Goal: Task Accomplishment & Management: Use online tool/utility

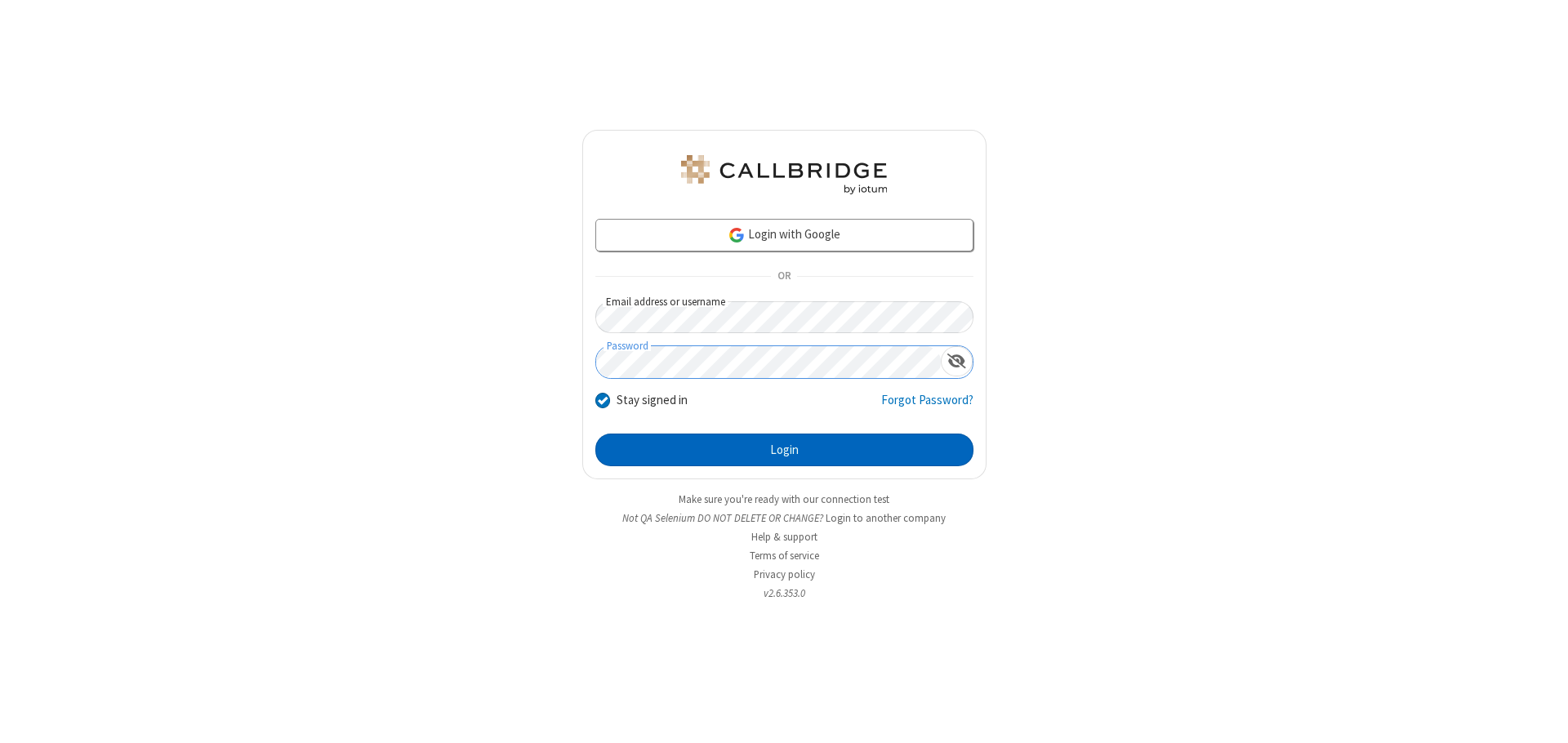
click at [784, 450] on button "Login" at bounding box center [784, 450] width 378 height 32
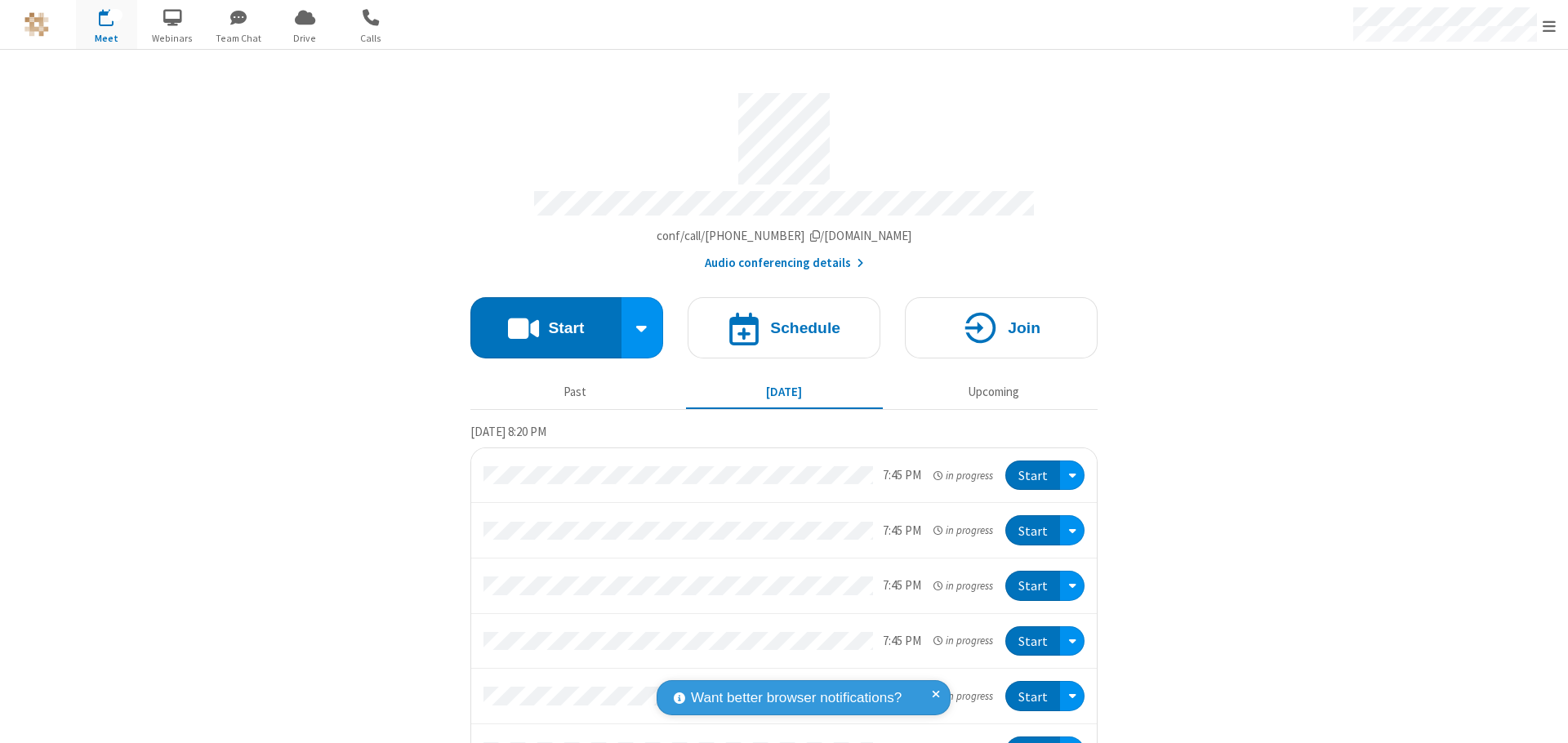
click at [539, 320] on button "Start" at bounding box center [545, 328] width 151 height 62
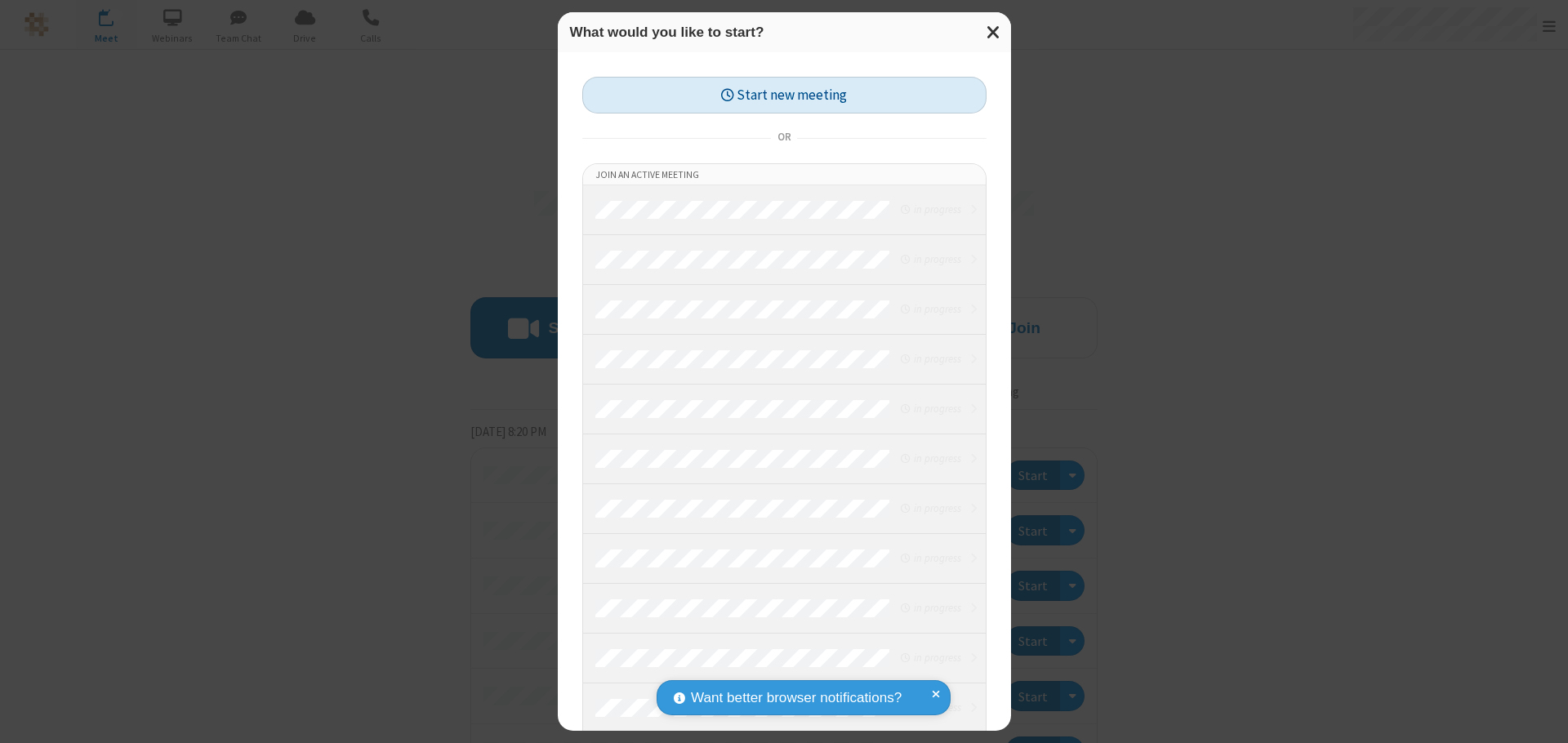
click at [784, 95] on button "Start new meeting" at bounding box center [784, 95] width 404 height 37
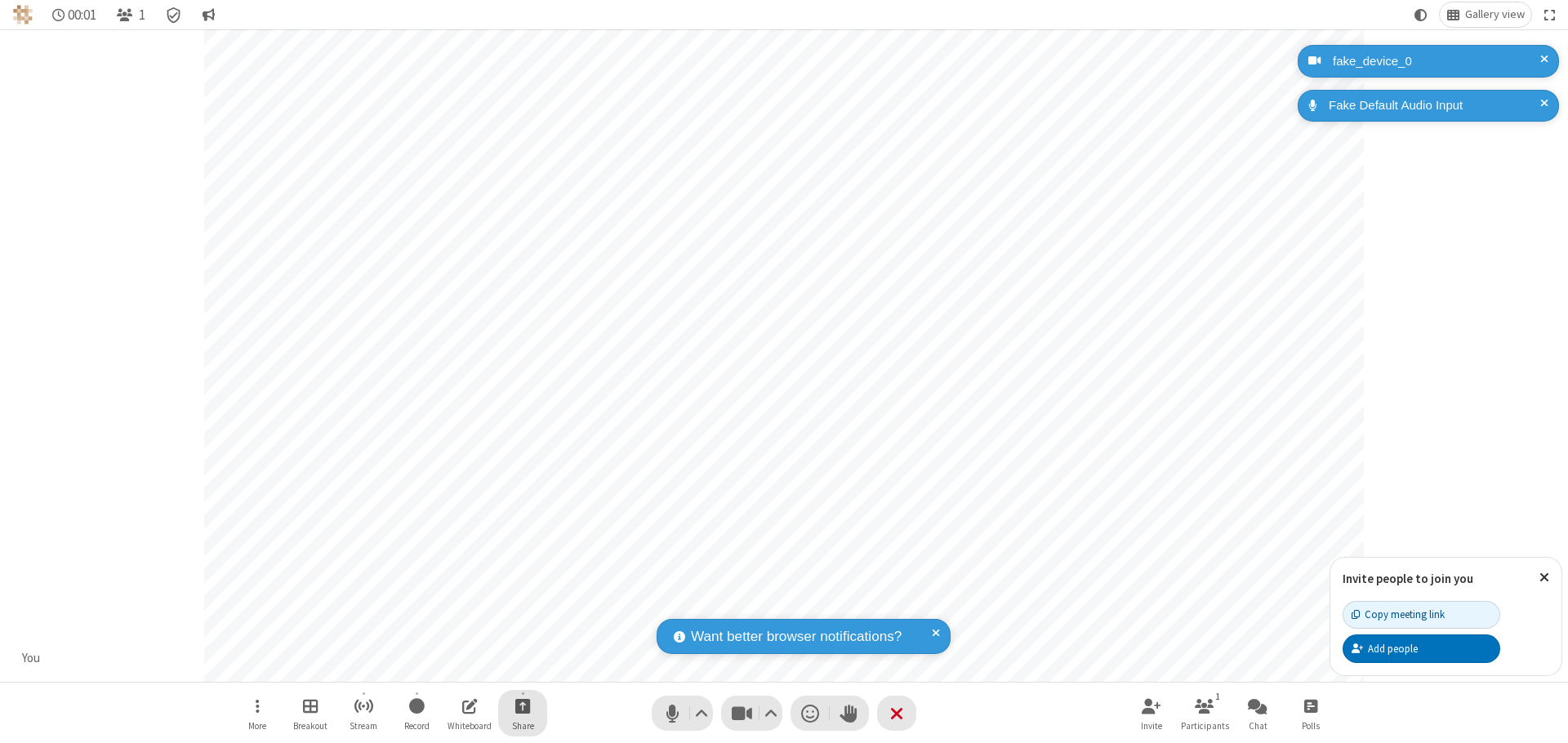
click at [523, 706] on span "Start sharing" at bounding box center [523, 706] width 16 height 21
click at [522, 606] on span "Share additional camera" at bounding box center [532, 610] width 121 height 14
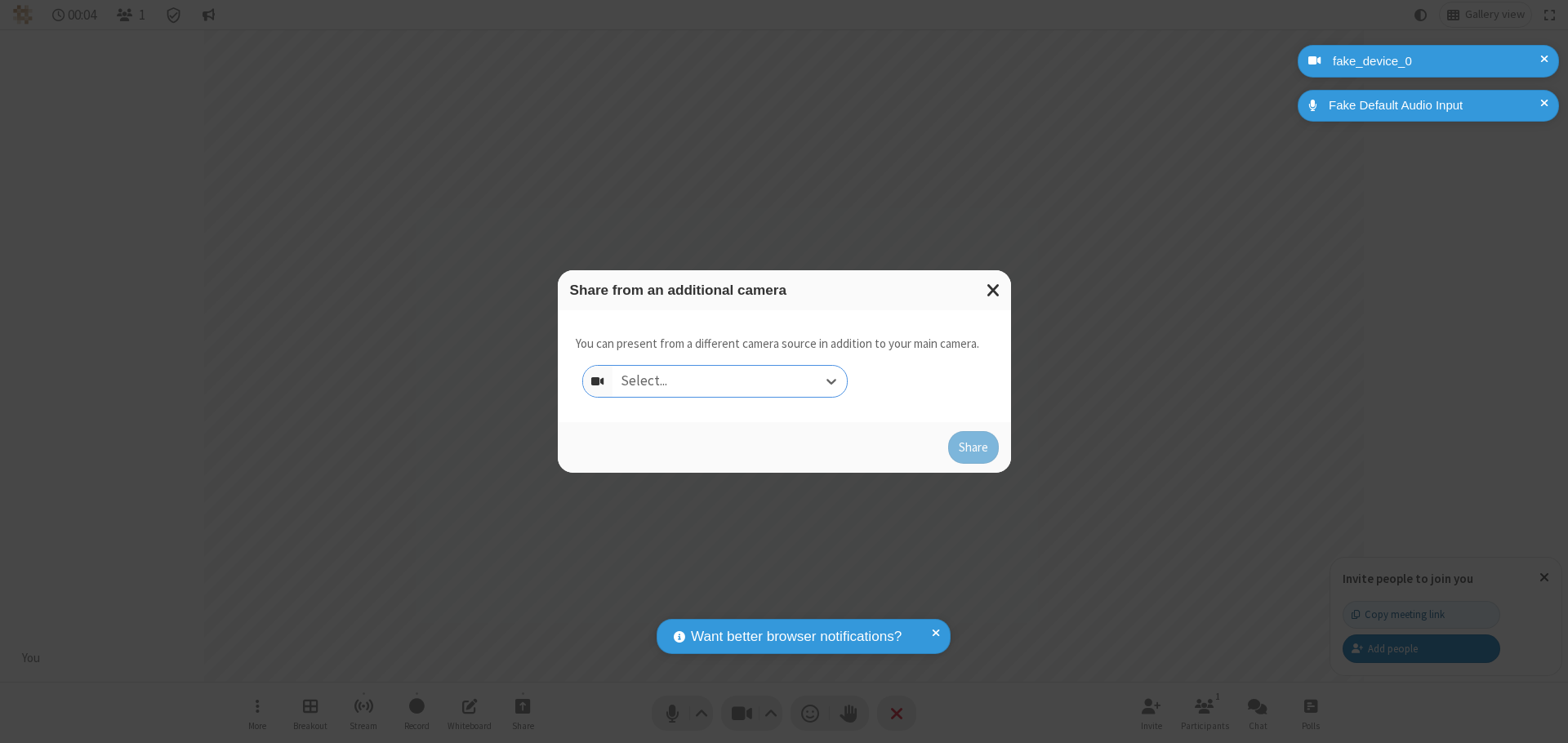
click at [729, 381] on div "Select..." at bounding box center [729, 381] width 234 height 31
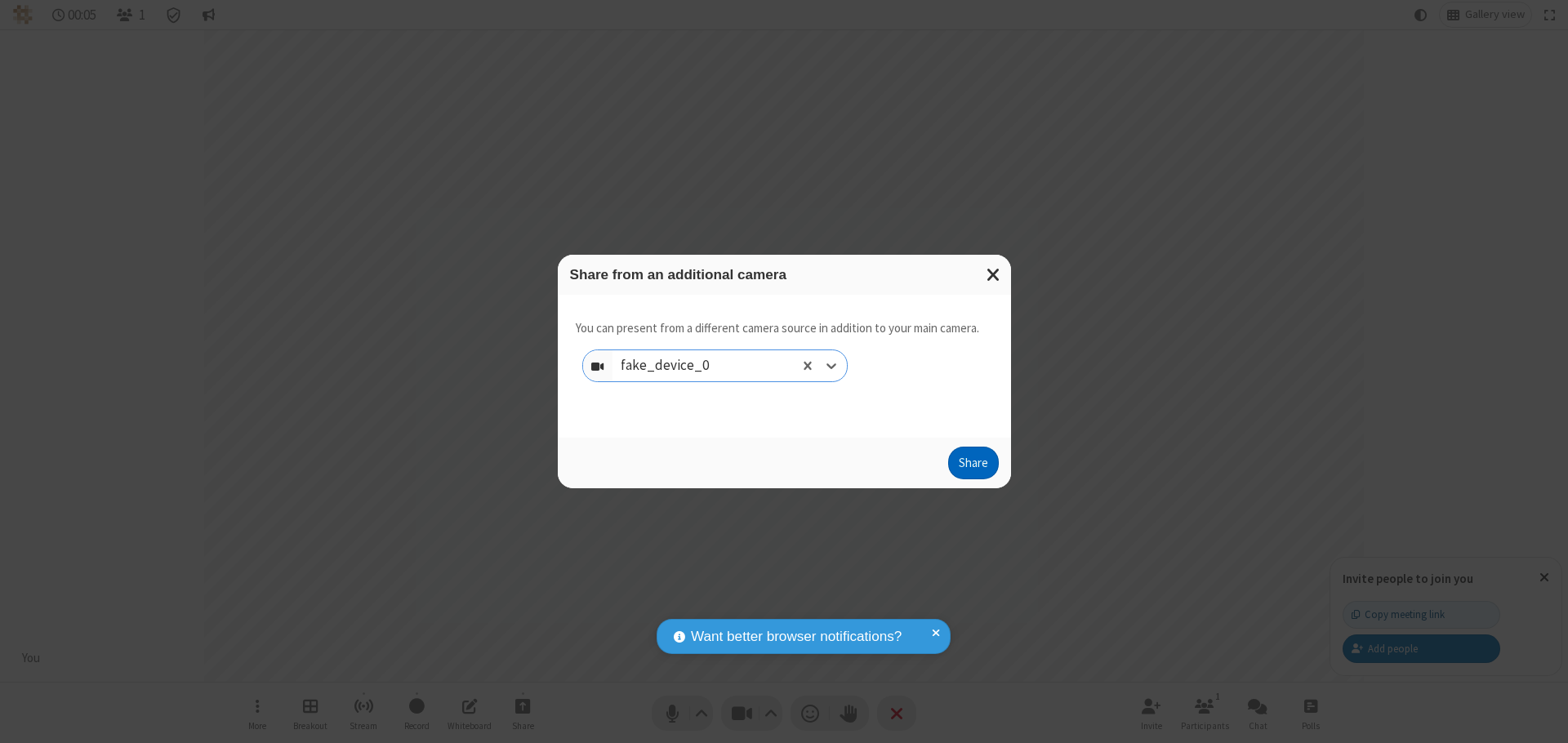
click at [973, 466] on button "Share" at bounding box center [973, 462] width 51 height 32
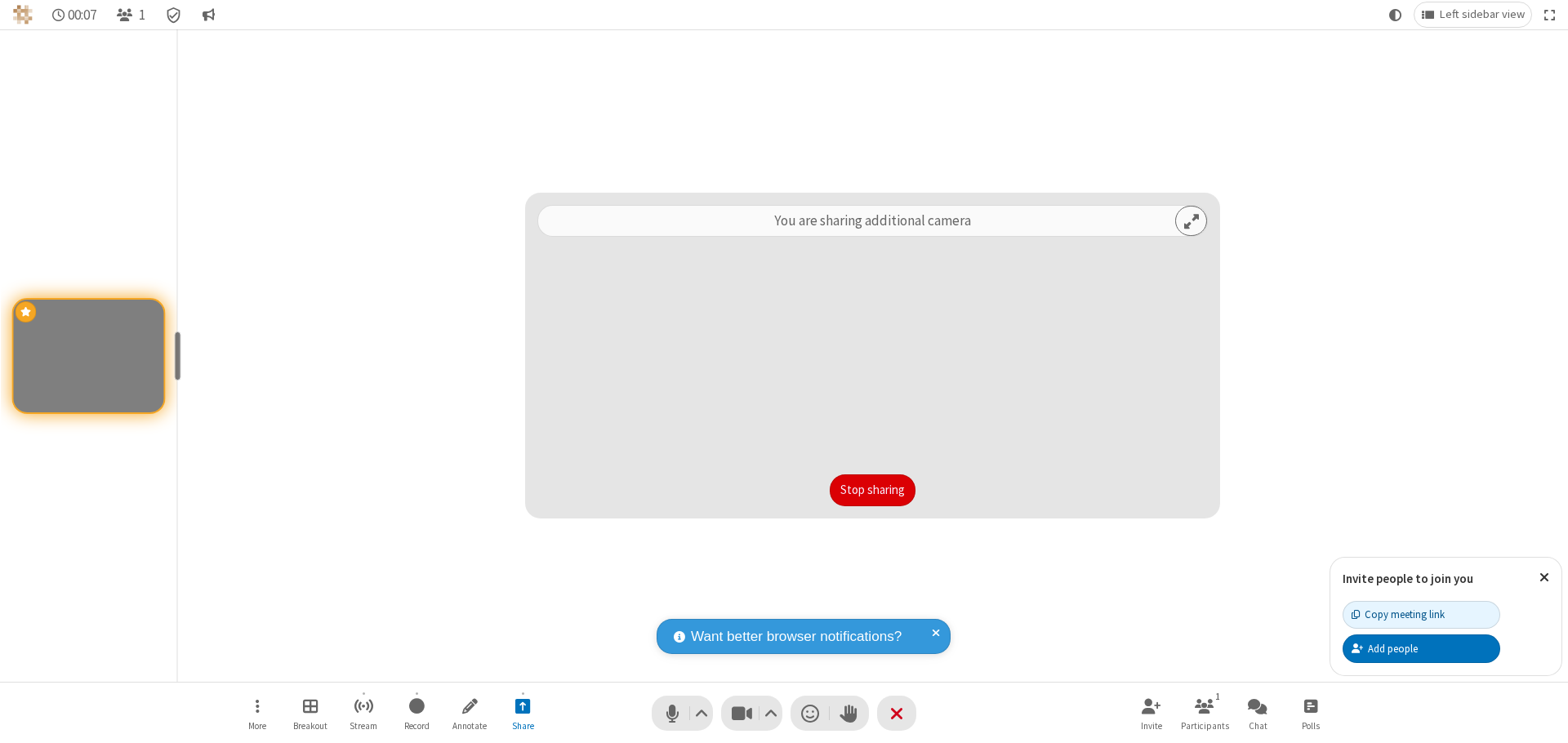
click at [872, 490] on button "Stop sharing" at bounding box center [872, 491] width 86 height 32
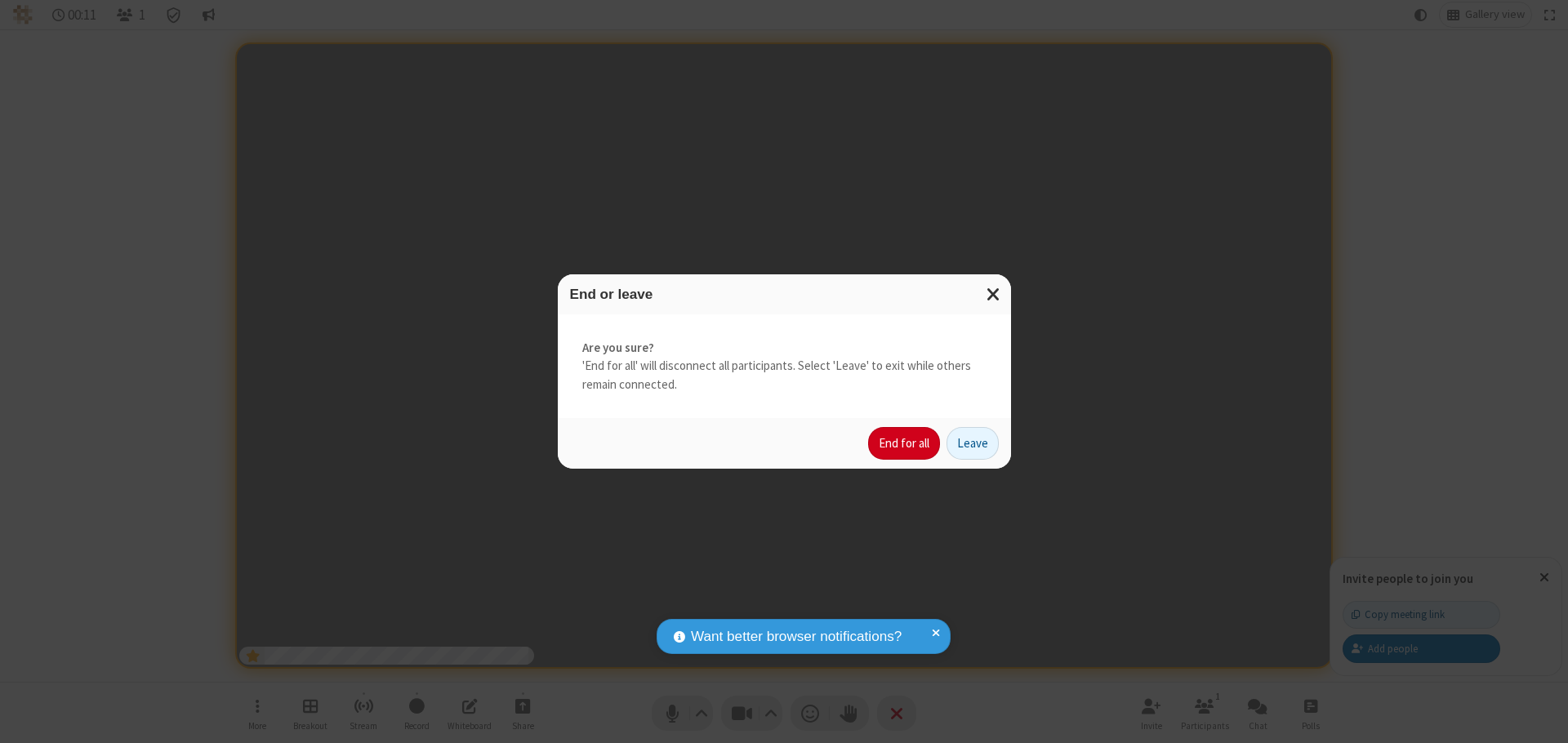
click at [904, 443] on button "End for all" at bounding box center [903, 443] width 72 height 32
